Goal: Transaction & Acquisition: Subscribe to service/newsletter

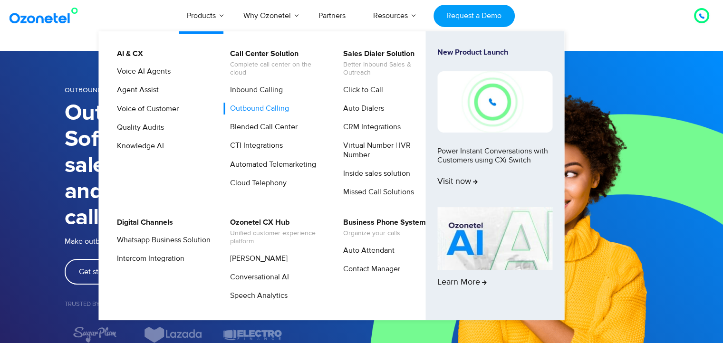
click at [263, 110] on link "Outbound Calling" at bounding box center [257, 109] width 67 height 12
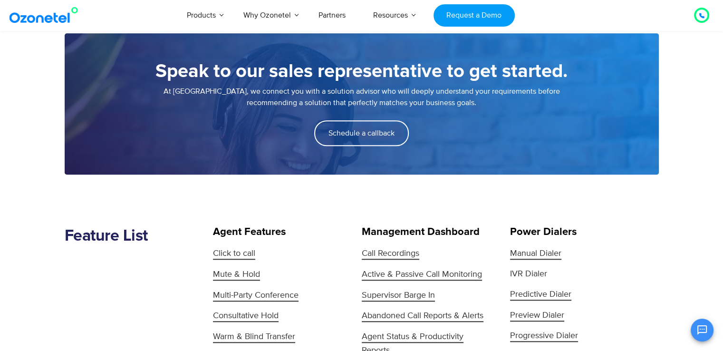
scroll to position [665, 0]
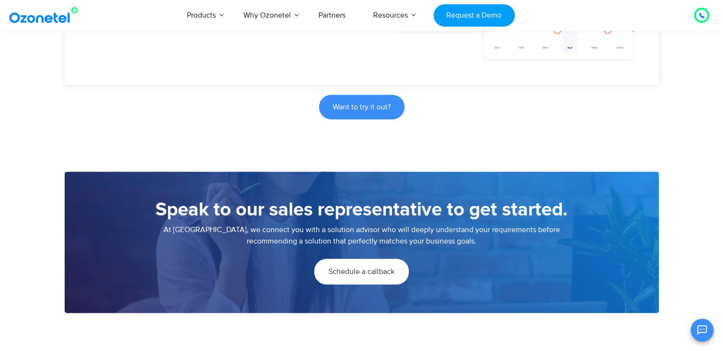
click at [356, 274] on span "Schedule a callback" at bounding box center [361, 271] width 66 height 8
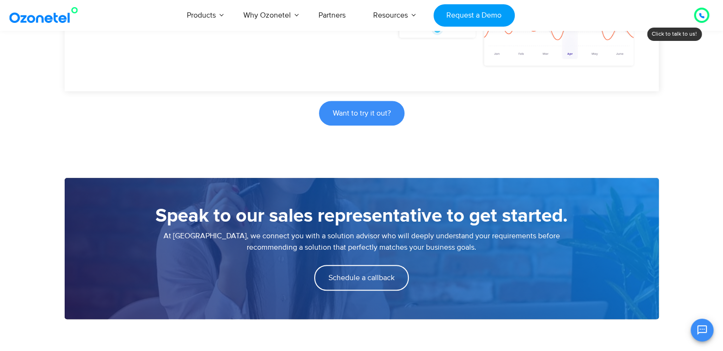
scroll to position [665, 0]
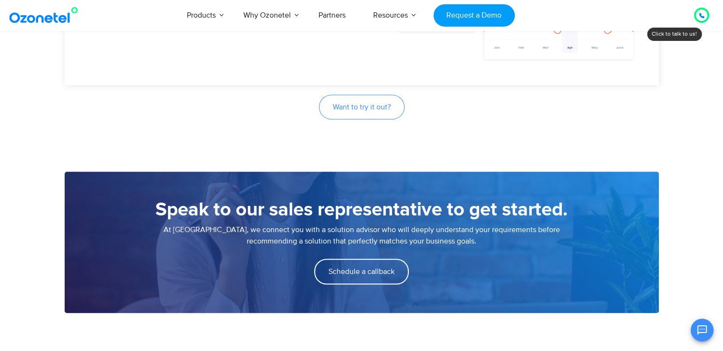
click at [361, 108] on span "Want to try it out?" at bounding box center [362, 107] width 58 height 8
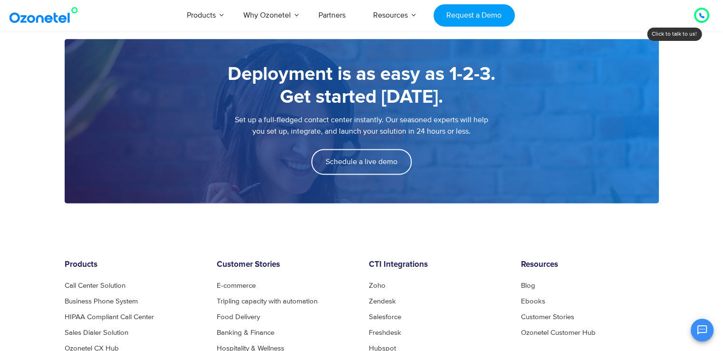
scroll to position [1425, 0]
